Goal: Transaction & Acquisition: Download file/media

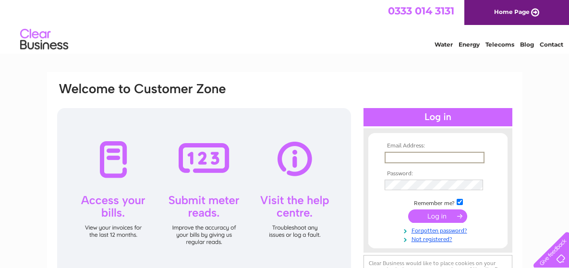
click at [407, 155] on input "text" at bounding box center [435, 158] width 100 height 12
type input "jamesvella1@hotmail.co.uk"
click at [436, 212] on input "submit" at bounding box center [437, 215] width 59 height 13
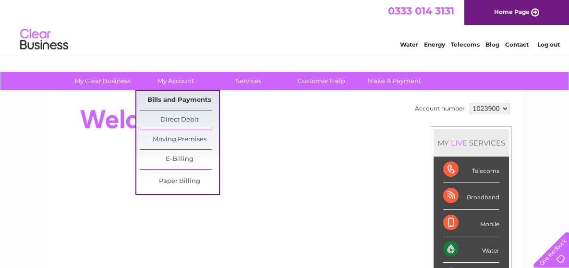
click at [188, 96] on link "Bills and Payments" at bounding box center [179, 100] width 79 height 19
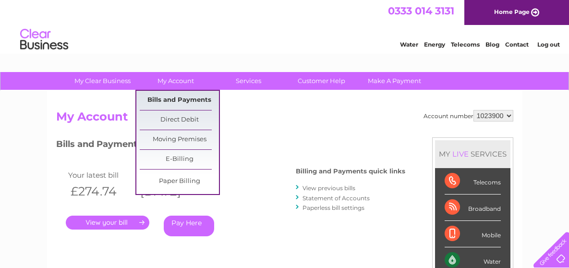
click at [182, 95] on link "Bills and Payments" at bounding box center [179, 100] width 79 height 19
click at [182, 96] on link "Bills and Payments" at bounding box center [179, 100] width 79 height 19
click at [190, 99] on link "Bills and Payments" at bounding box center [179, 100] width 79 height 19
click at [205, 97] on link "Bills and Payments" at bounding box center [179, 100] width 79 height 19
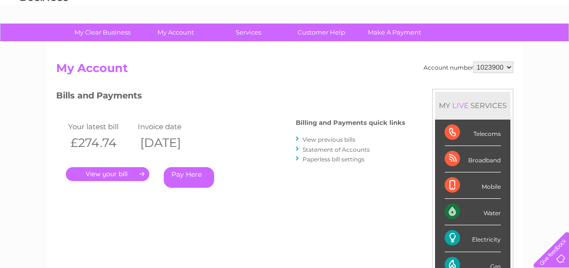
scroll to position [29, 0]
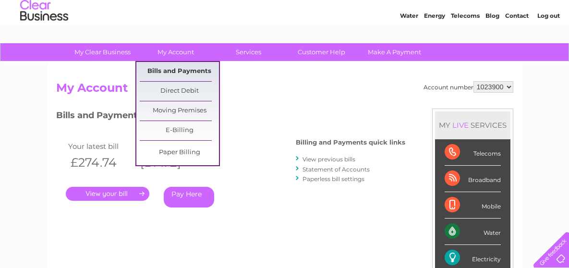
click at [189, 65] on link "Bills and Payments" at bounding box center [179, 71] width 79 height 19
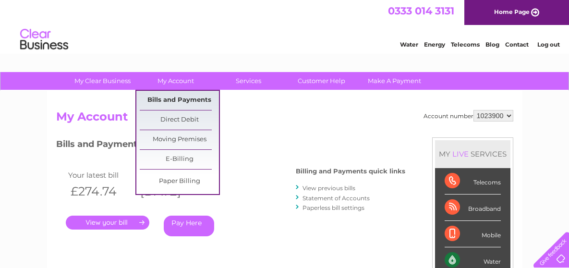
click at [191, 95] on link "Bills and Payments" at bounding box center [179, 100] width 79 height 19
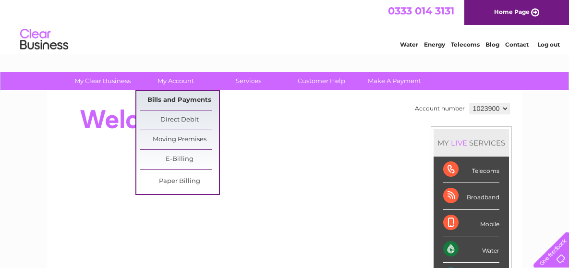
click at [182, 96] on link "Bills and Payments" at bounding box center [179, 100] width 79 height 19
click at [183, 96] on link "Bills and Payments" at bounding box center [179, 100] width 79 height 19
click at [199, 98] on link "Bills and Payments" at bounding box center [179, 100] width 79 height 19
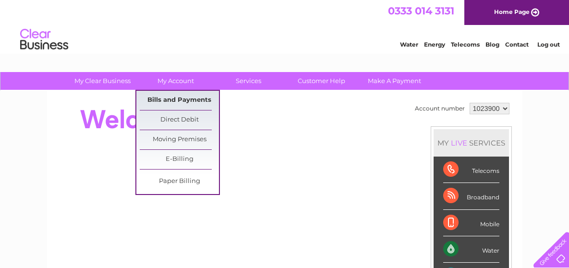
click at [200, 98] on link "Bills and Payments" at bounding box center [179, 100] width 79 height 19
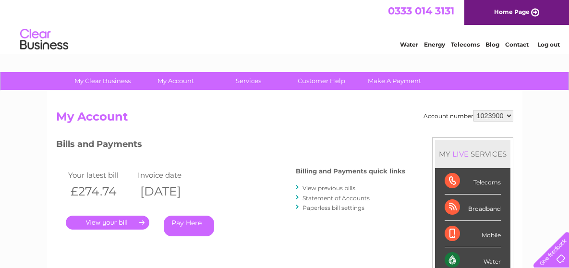
click at [141, 219] on link "." at bounding box center [108, 223] width 84 height 14
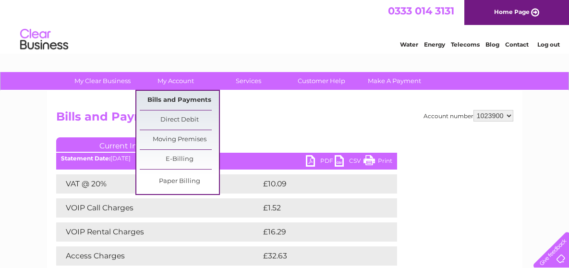
click at [182, 96] on link "Bills and Payments" at bounding box center [179, 100] width 79 height 19
click at [201, 99] on link "Bills and Payments" at bounding box center [179, 100] width 79 height 19
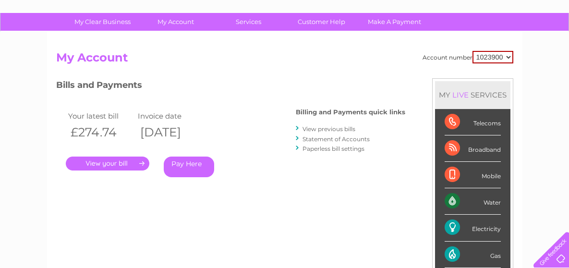
scroll to position [57, 0]
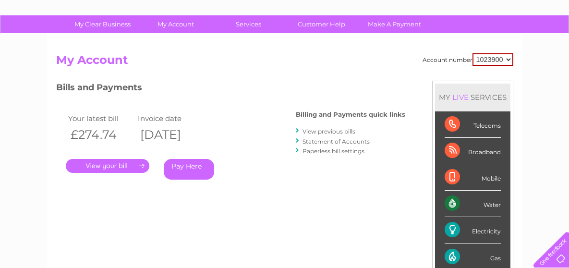
drag, startPoint x: 572, startPoint y: 109, endPoint x: 562, endPoint y: 134, distance: 27.1
click at [562, 134] on html "My Clear Business Login Details My Details My Preferences Link Account My Accou…" at bounding box center [284, 233] width 569 height 580
click at [339, 128] on link "View previous bills" at bounding box center [329, 131] width 53 height 7
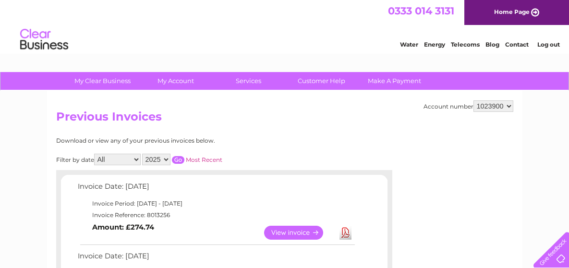
click at [343, 229] on link "Download" at bounding box center [346, 233] width 12 height 14
click at [345, 228] on link "Download" at bounding box center [346, 233] width 12 height 14
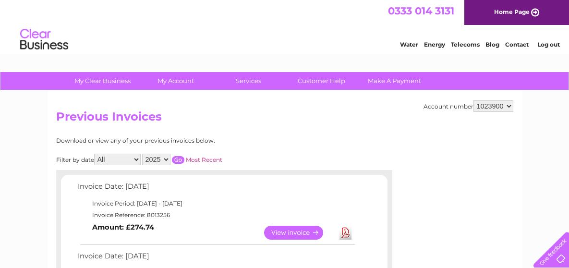
click at [312, 227] on link "View" at bounding box center [299, 233] width 71 height 14
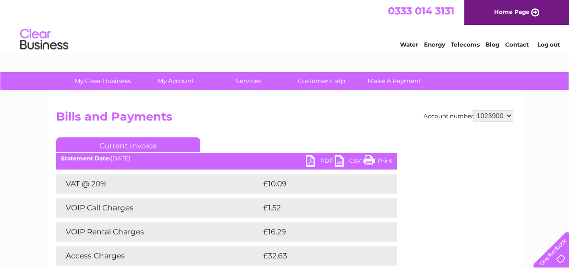
click at [311, 158] on link "PDF" at bounding box center [320, 162] width 29 height 14
click at [545, 42] on link "Log out" at bounding box center [549, 44] width 23 height 7
